Goal: Find contact information: Find contact information

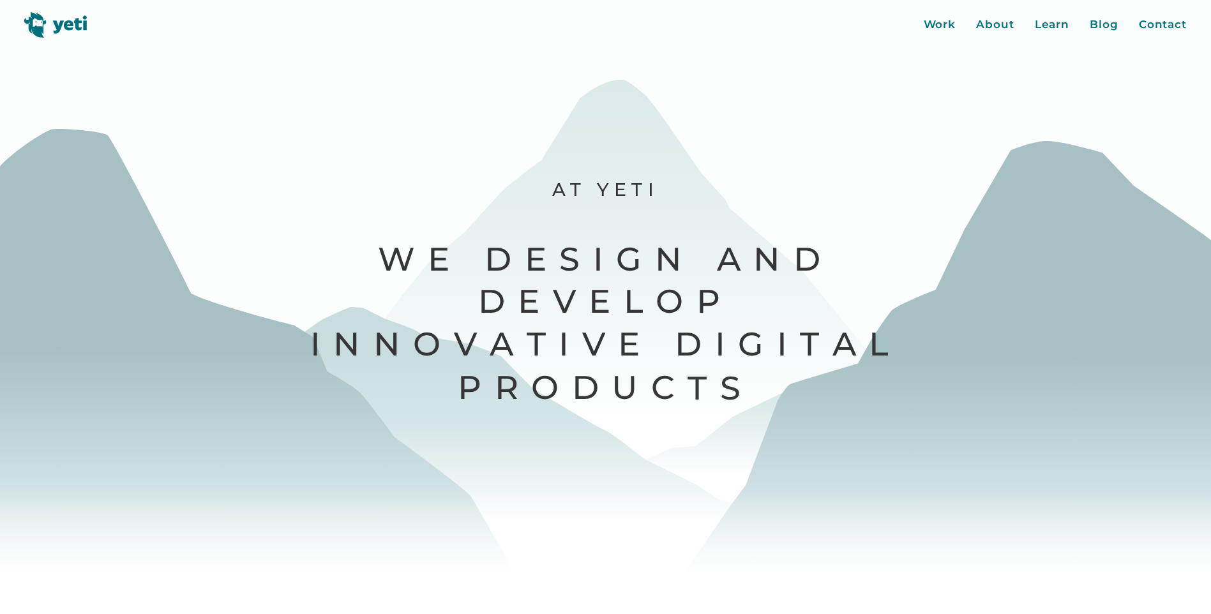
click at [459, 341] on div "Are you ready to build an impactful software product? Let's Get Started Let's T…" at bounding box center [605, 319] width 454 height 174
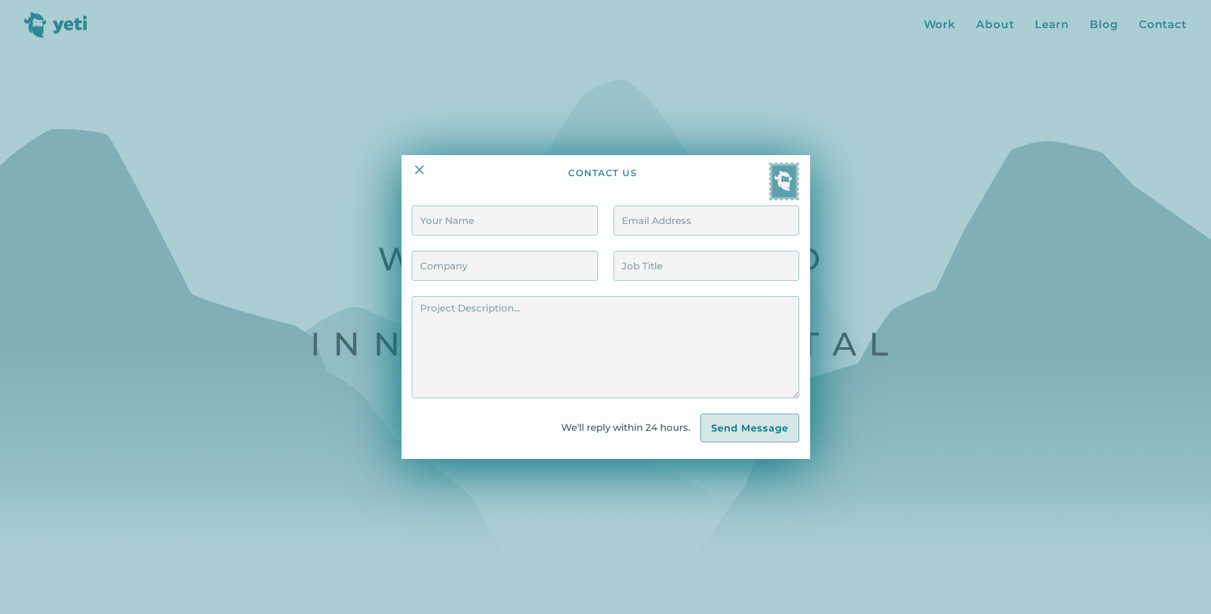
click at [1006, 23] on div at bounding box center [605, 307] width 1211 height 614
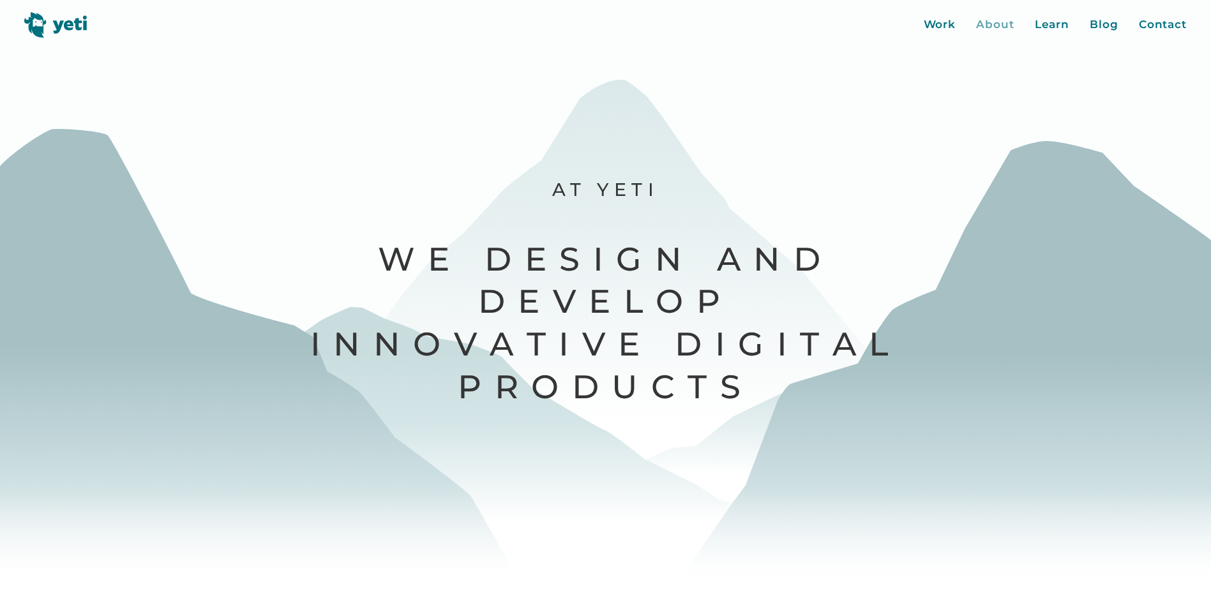
click at [1003, 26] on div "About" at bounding box center [995, 25] width 38 height 17
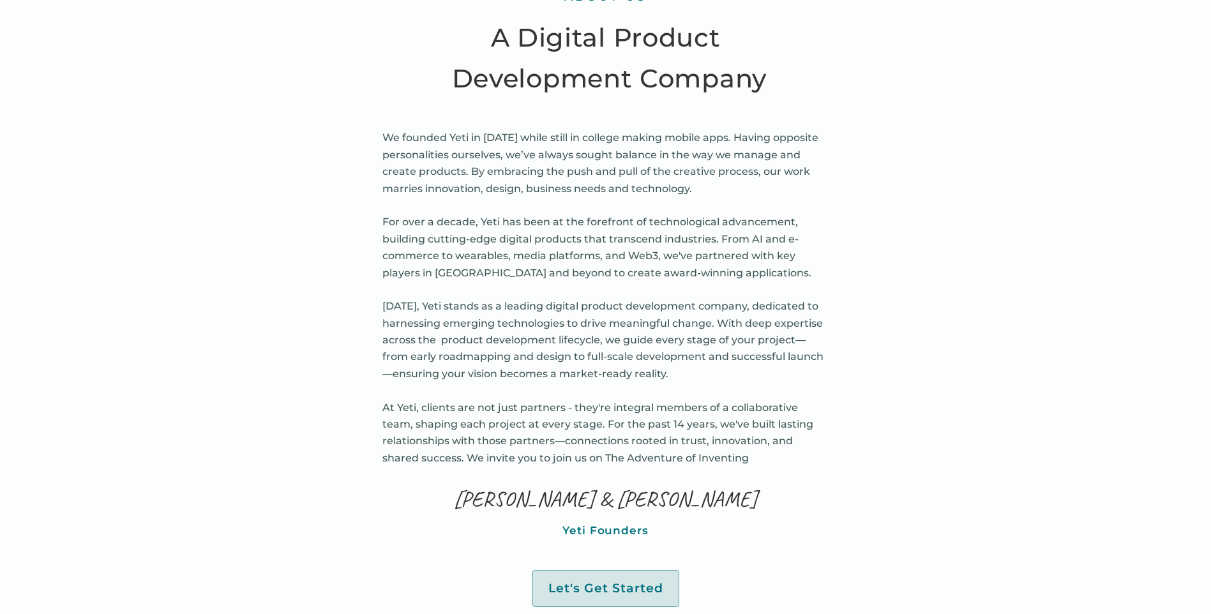
scroll to position [638, 0]
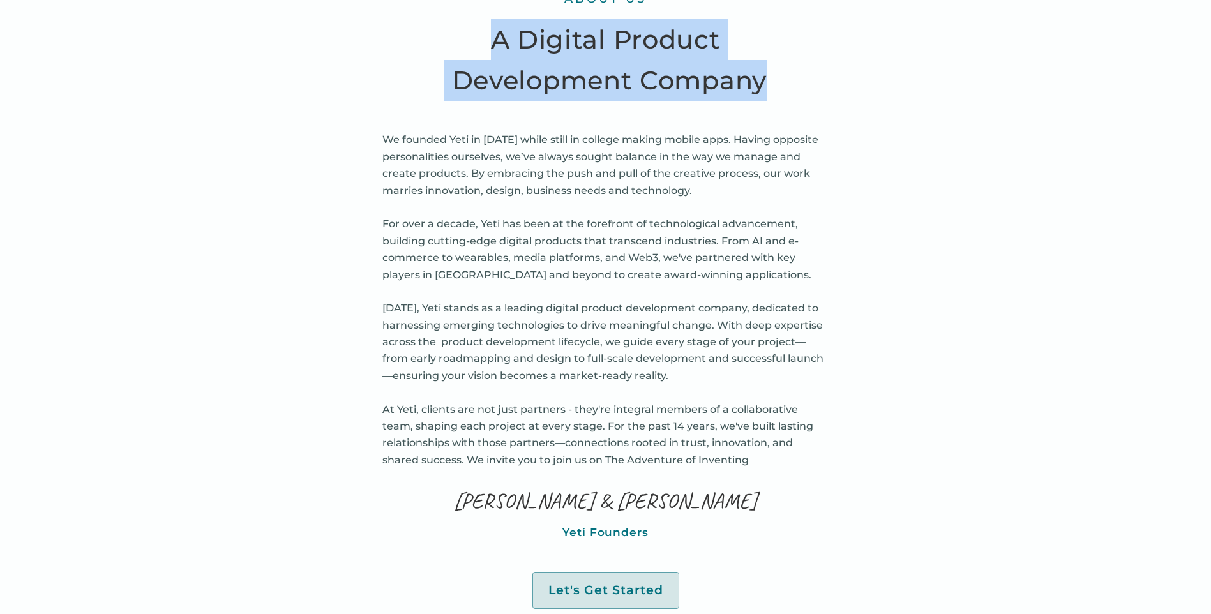
drag, startPoint x: 480, startPoint y: 32, endPoint x: 780, endPoint y: 84, distance: 305.1
click at [780, 84] on h2 "A Digital Product Development Company" at bounding box center [605, 60] width 357 height 82
click at [575, 90] on h2 "A Digital Product Development Company" at bounding box center [605, 60] width 357 height 82
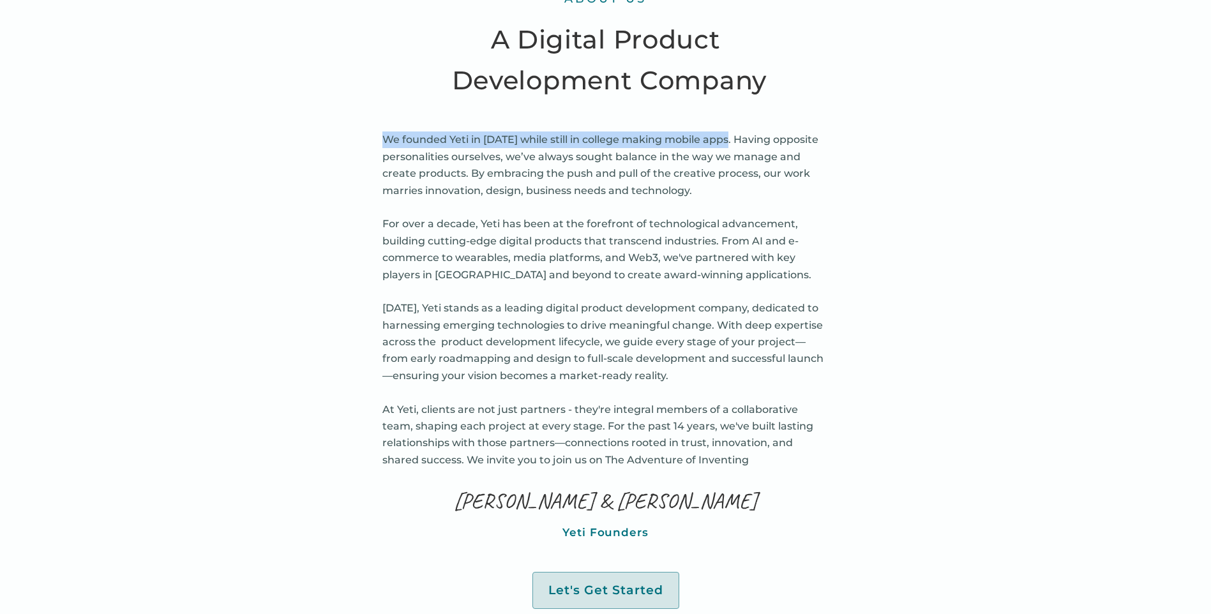
drag, startPoint x: 382, startPoint y: 138, endPoint x: 725, endPoint y: 141, distance: 343.4
click at [725, 141] on p "We founded Yeti in 2010 while still in college making mobile apps. Having oppos…" at bounding box center [605, 299] width 447 height 337
drag, startPoint x: 725, startPoint y: 141, endPoint x: 656, endPoint y: 170, distance: 74.9
click at [656, 170] on p "We founded Yeti in 2010 while still in college making mobile apps. Having oppos…" at bounding box center [605, 299] width 447 height 337
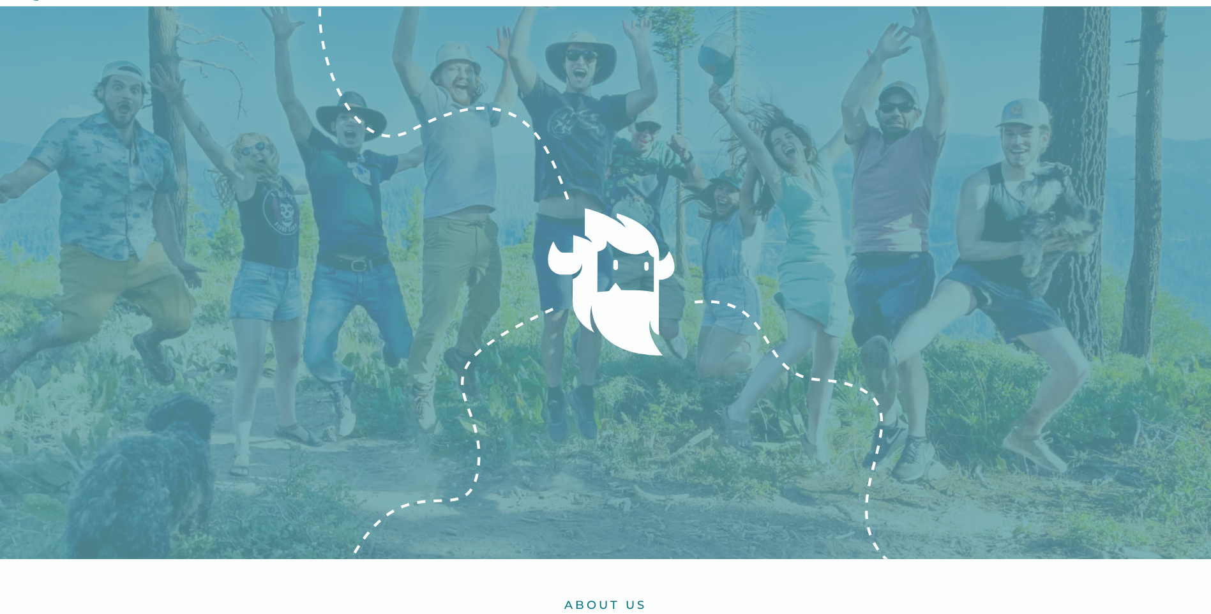
scroll to position [0, 0]
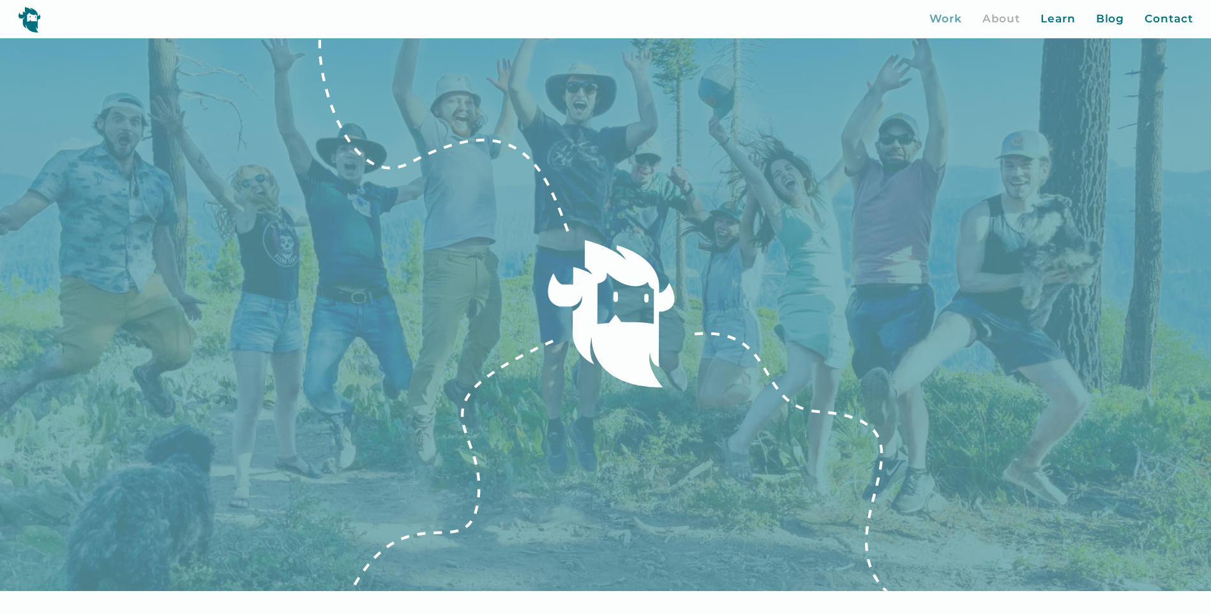
click at [951, 23] on div "Work" at bounding box center [945, 19] width 33 height 17
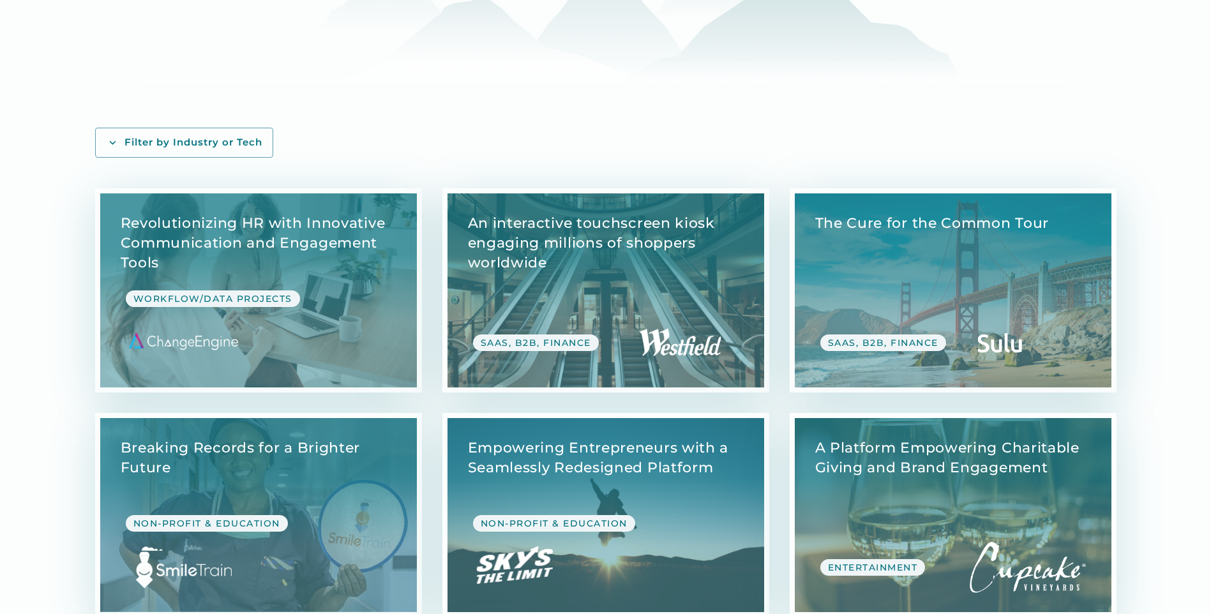
scroll to position [255, 0]
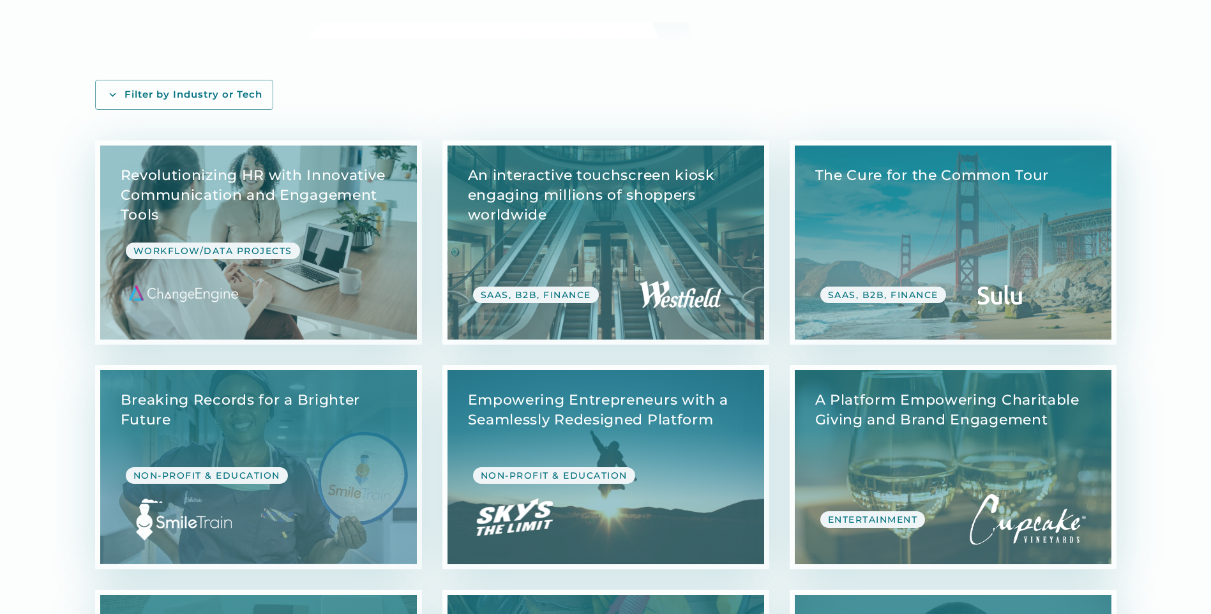
click at [347, 274] on link "View Case Study" at bounding box center [258, 243] width 317 height 194
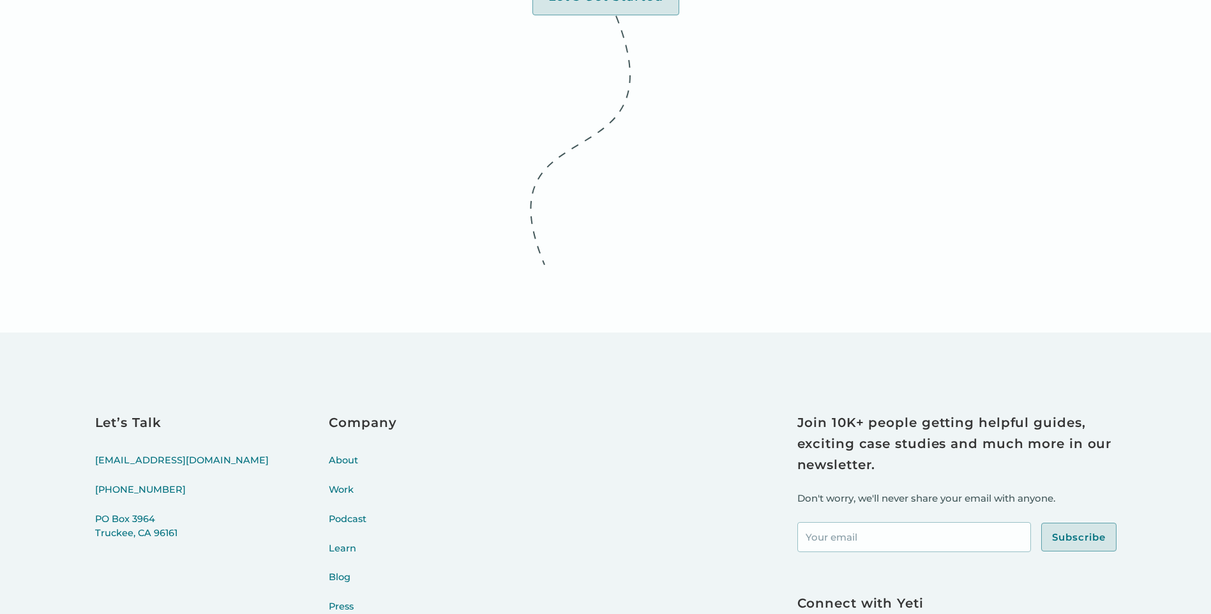
scroll to position [14852, 0]
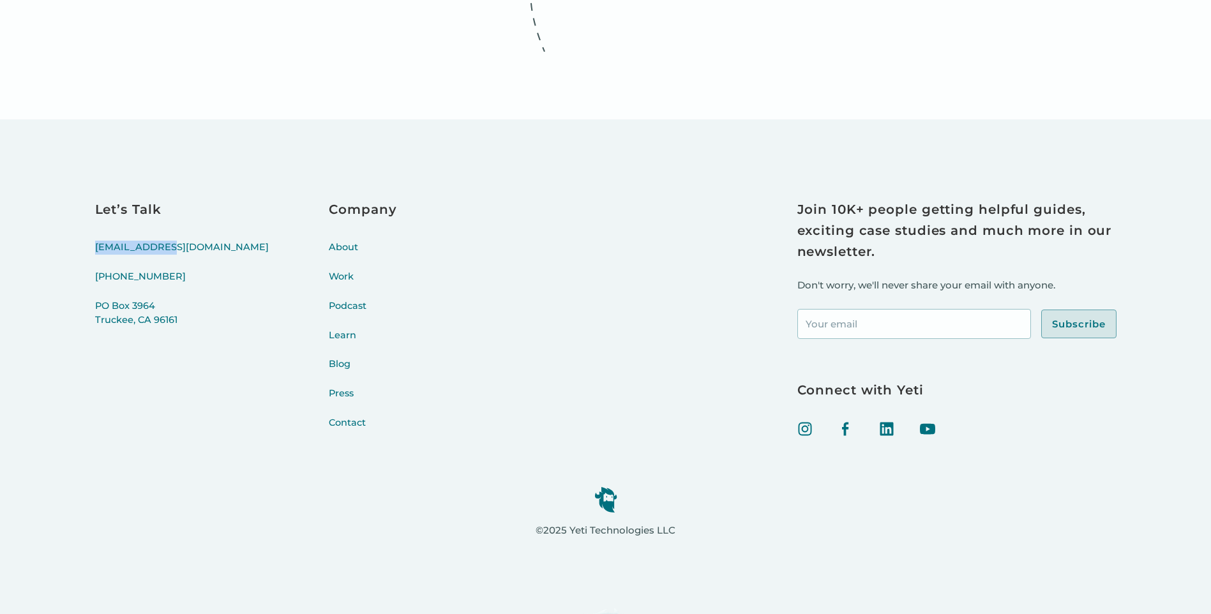
drag, startPoint x: 71, startPoint y: 224, endPoint x: 184, endPoint y: 220, distance: 113.0
click at [184, 220] on div "Let’s Talk hello@yeti.co (415) 766-4198 PO Box 3964 Truckee, CA 96161 Company A…" at bounding box center [605, 375] width 1211 height 513
copy link "[EMAIL_ADDRESS][DOMAIN_NAME]"
click at [329, 299] on link "Podcast" at bounding box center [363, 313] width 68 height 29
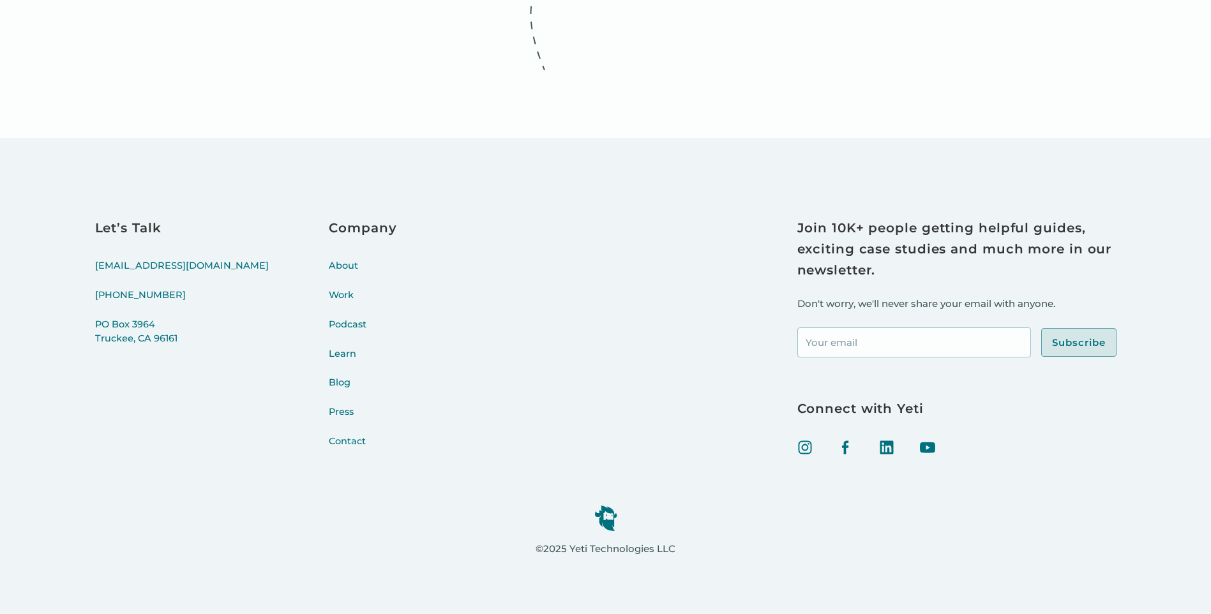
scroll to position [1767, 0]
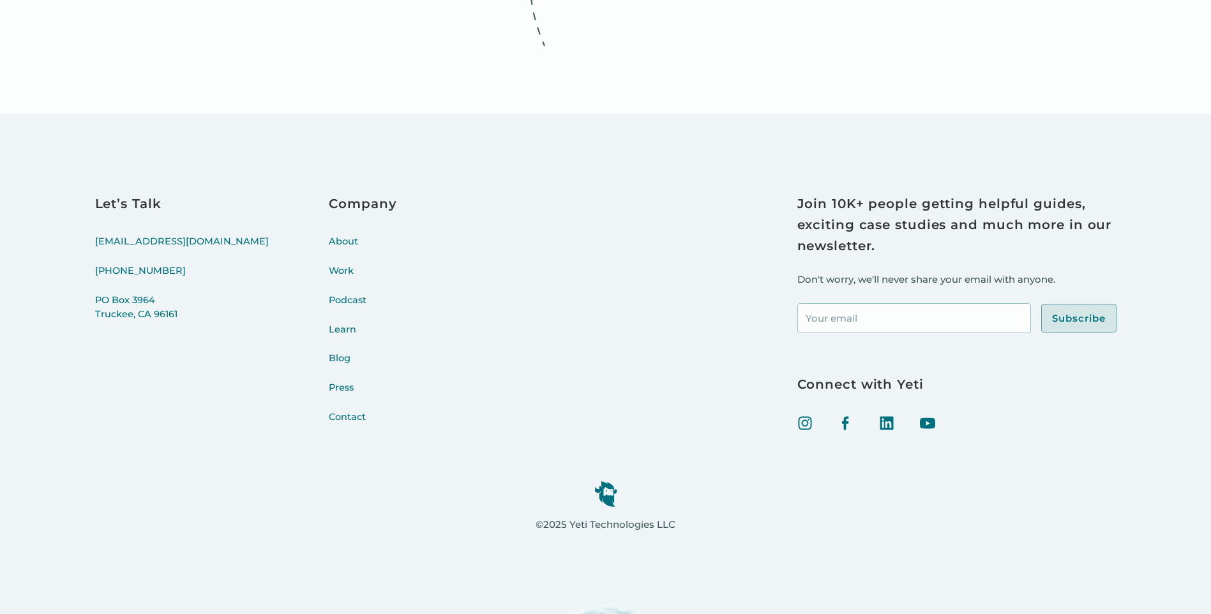
click at [190, 409] on div "Let’s Talk hello@yeti.co (415) 766-4198 PO Box 3964 Truckee, CA 96161 Company A…" at bounding box center [276, 316] width 362 height 246
drag, startPoint x: 66, startPoint y: 229, endPoint x: 167, endPoint y: 228, distance: 100.2
click at [167, 228] on div "Let’s Talk hello@yeti.co (415) 766-4198 PO Box 3964 Truckee, CA 96161 Company A…" at bounding box center [605, 370] width 1211 height 513
copy link "[EMAIL_ADDRESS][DOMAIN_NAME]"
click at [614, 253] on div "Let’s Talk hello@yeti.co (415) 766-4198 PO Box 3964 Truckee, CA 96161 Company A…" at bounding box center [605, 316] width 1021 height 246
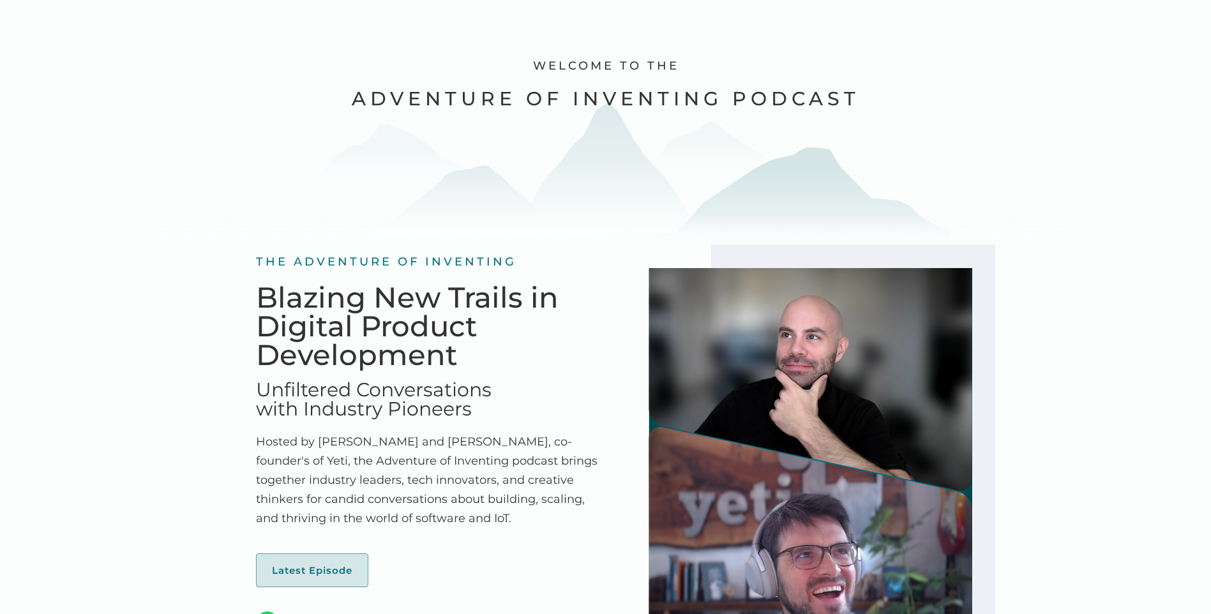
scroll to position [0, 0]
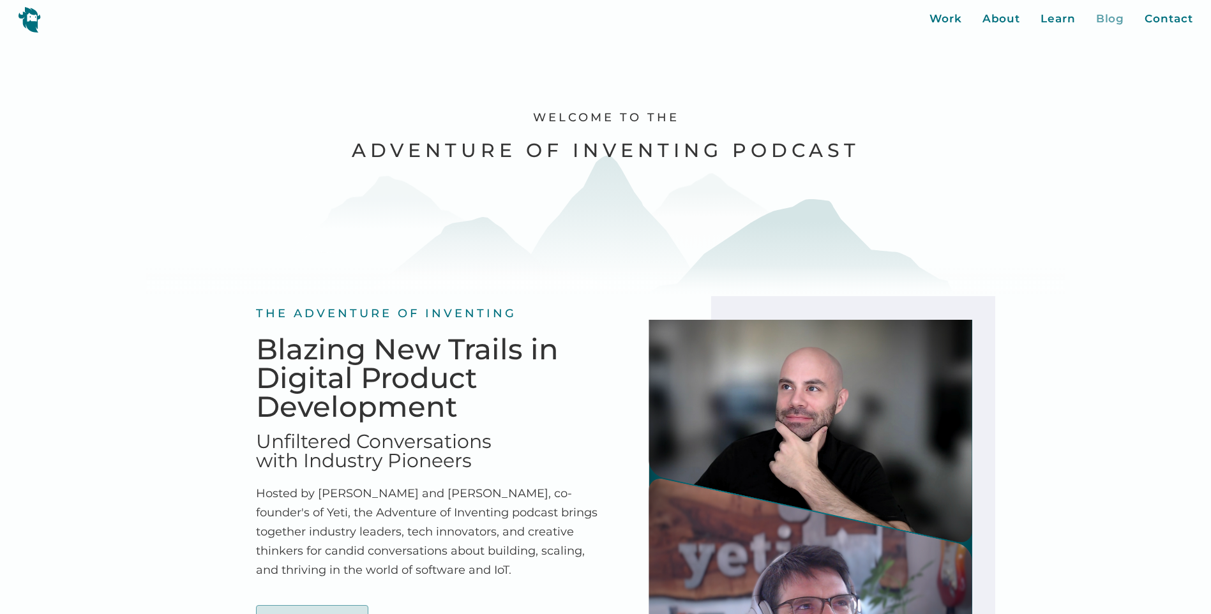
click at [1119, 20] on div "Blog" at bounding box center [1110, 19] width 29 height 17
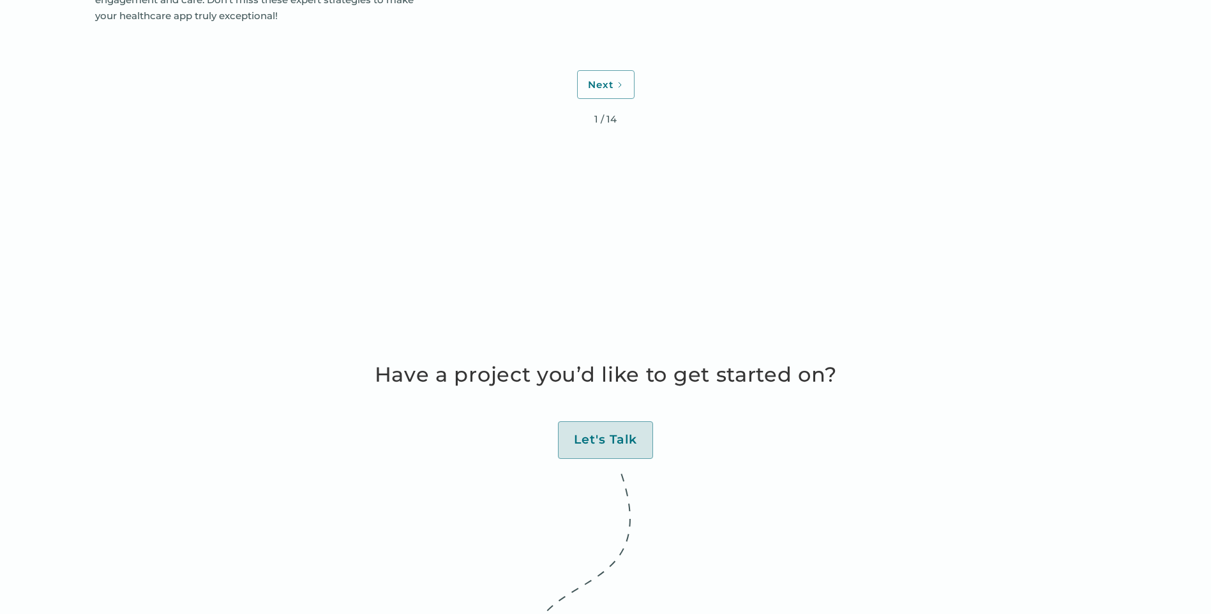
scroll to position [5042, 0]
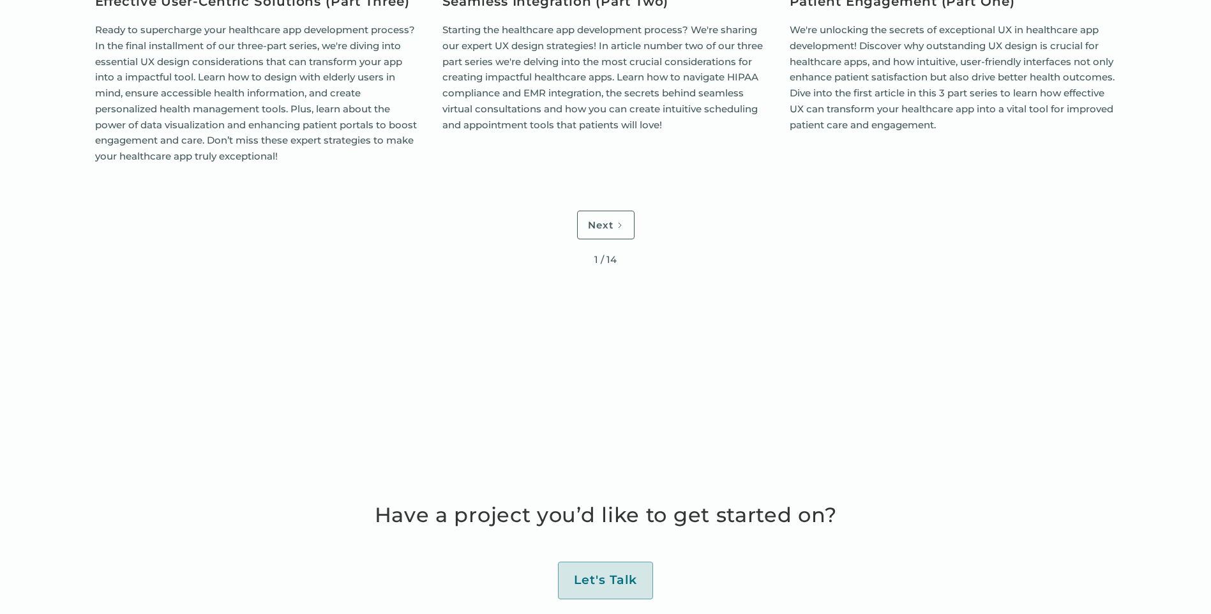
click at [602, 219] on div "Next" at bounding box center [601, 225] width 26 height 13
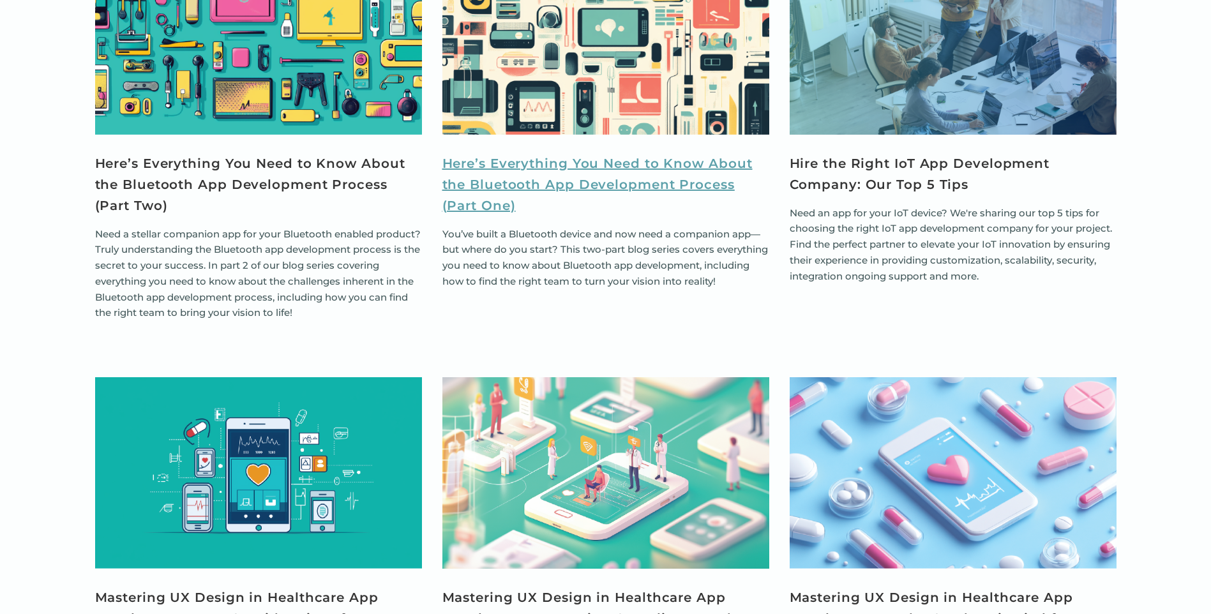
scroll to position [4021, 0]
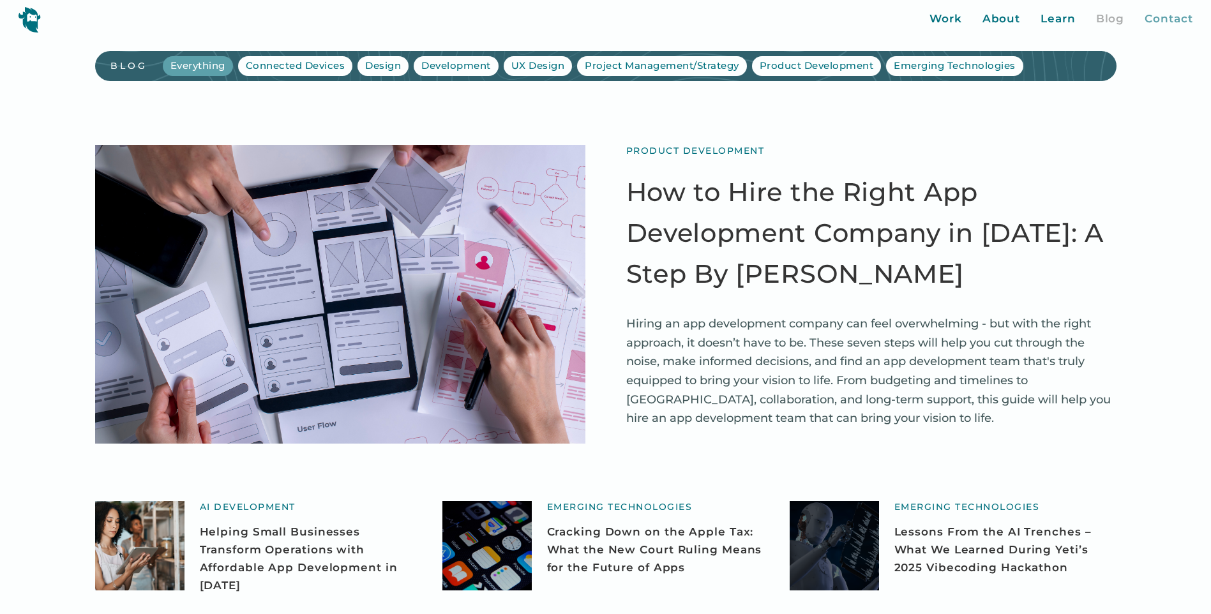
click at [1183, 17] on div "Contact" at bounding box center [1168, 19] width 48 height 17
